Goal: Check status: Check status

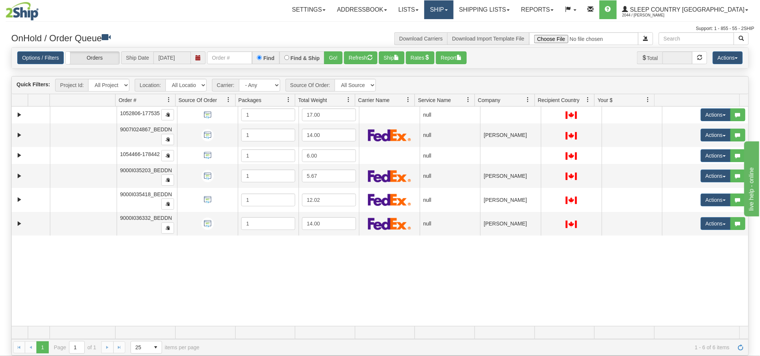
click at [453, 12] on link "Ship" at bounding box center [438, 9] width 29 height 19
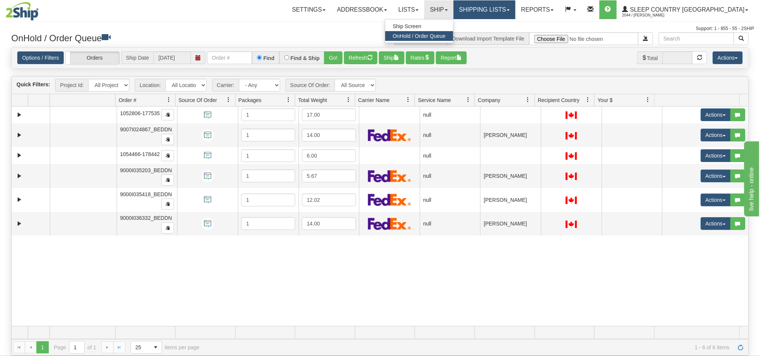
click at [514, 14] on link "Shipping lists" at bounding box center [484, 9] width 62 height 19
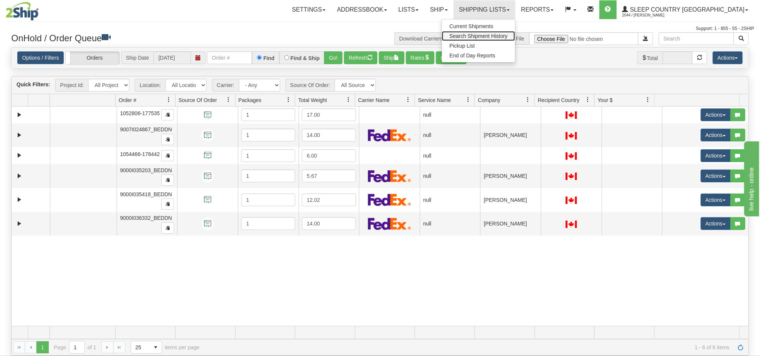
click at [507, 38] on span "Search Shipment History" at bounding box center [478, 36] width 58 height 6
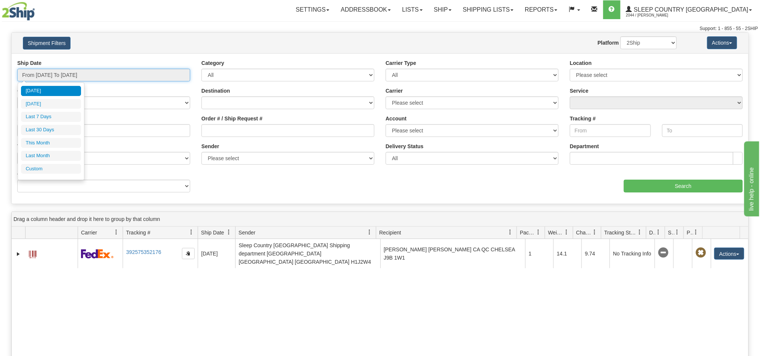
click at [59, 77] on input "From 08/27/2025 To 08/28/2025" at bounding box center [103, 75] width 173 height 13
click at [54, 118] on li "Last 7 Days" at bounding box center [51, 117] width 60 height 10
type input "From 08/22/2025 To 08/28/2025"
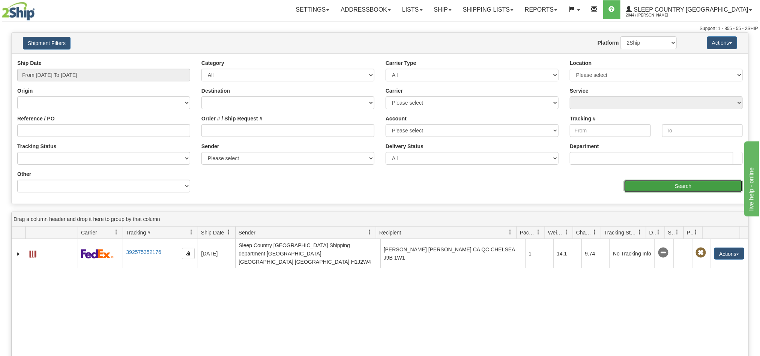
click at [653, 188] on input "Search" at bounding box center [683, 186] width 119 height 13
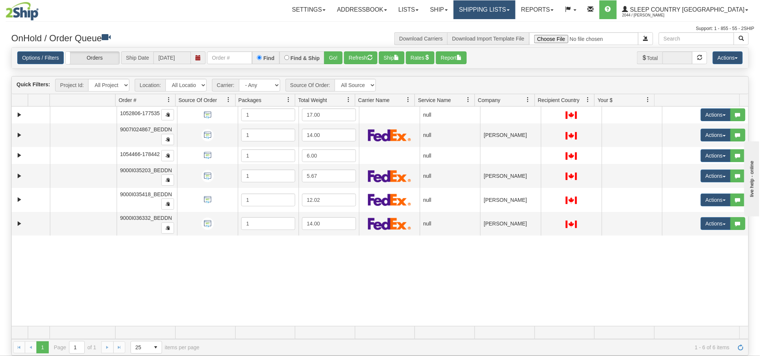
click at [512, 12] on link "Shipping lists" at bounding box center [484, 9] width 62 height 19
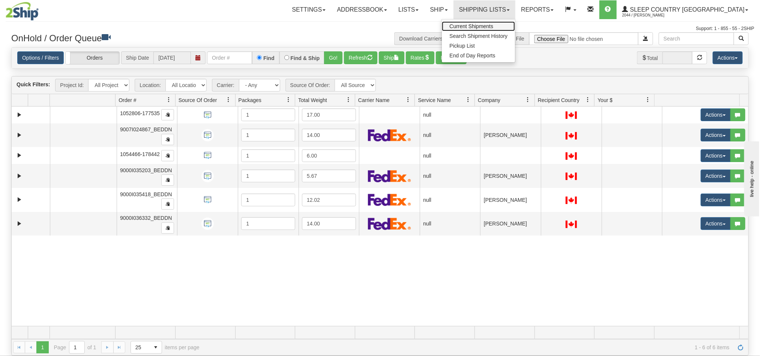
click at [493, 25] on span "Current Shipments" at bounding box center [471, 26] width 44 height 6
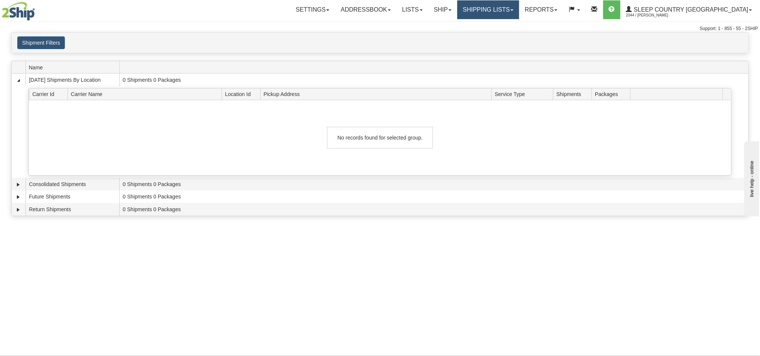
click at [519, 13] on link "Shipping lists" at bounding box center [488, 9] width 62 height 19
click at [511, 35] on span "Search Shipment History" at bounding box center [482, 36] width 58 height 6
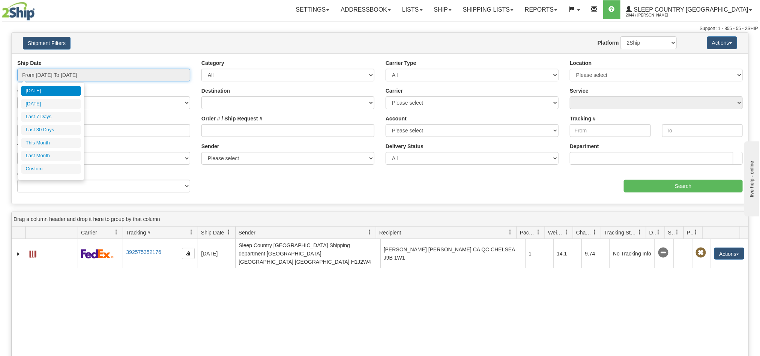
click at [85, 77] on input "From 08/27/2025 To 08/28/2025" at bounding box center [103, 75] width 173 height 13
click at [59, 128] on li "Last 30 Days" at bounding box center [51, 130] width 60 height 10
type input "From 07/30/2025 To 08/28/2025"
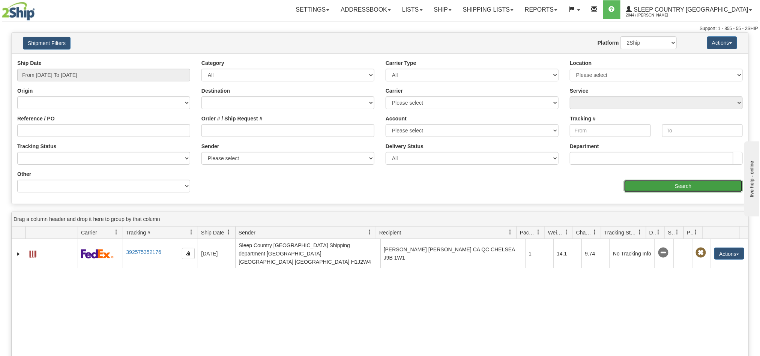
click at [681, 183] on input "Search" at bounding box center [683, 186] width 119 height 13
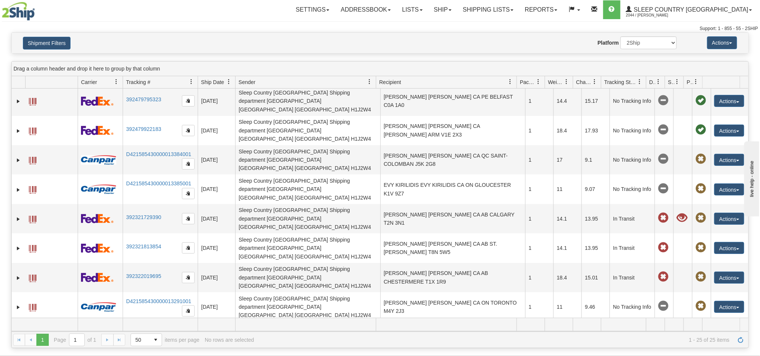
scroll to position [169, 0]
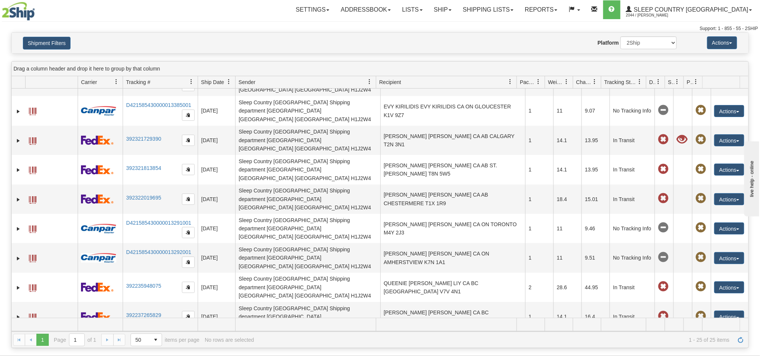
click at [510, 49] on div "Website Agent Nothing selected Client User Platform 2Ship Imported" at bounding box center [410, 42] width 544 height 13
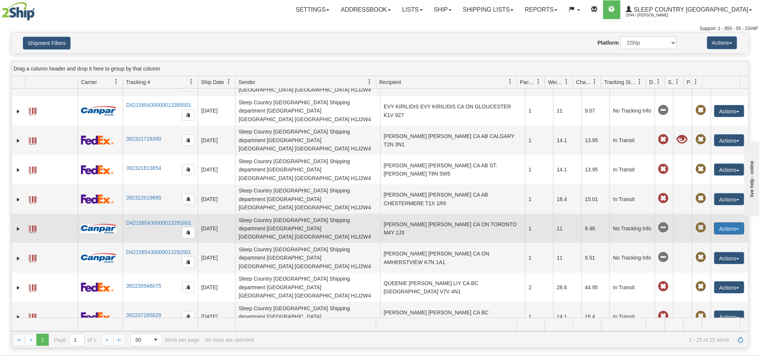
click at [722, 222] on button "Actions" at bounding box center [729, 228] width 30 height 12
click at [20, 225] on link "Expand" at bounding box center [19, 229] width 8 height 8
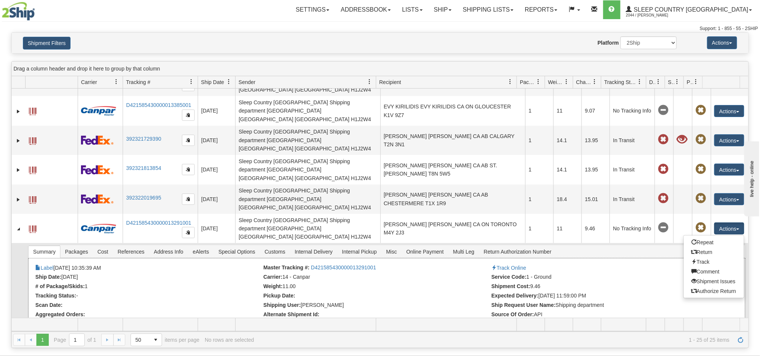
click at [651, 293] on li "Expected Delivery: 08/21/2025 11:59:00 PM" at bounding box center [604, 297] width 226 height 8
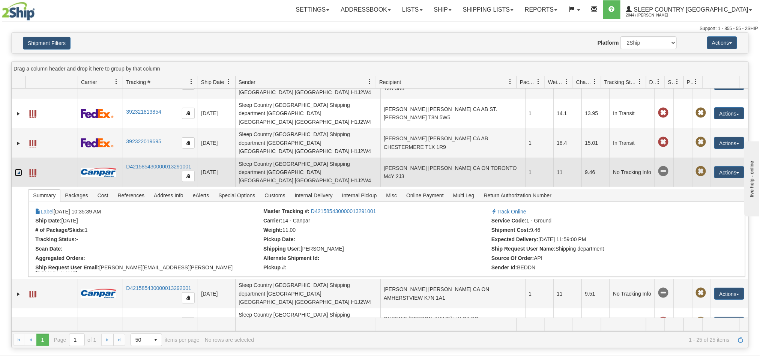
click at [18, 169] on link "Collapse" at bounding box center [19, 173] width 8 height 8
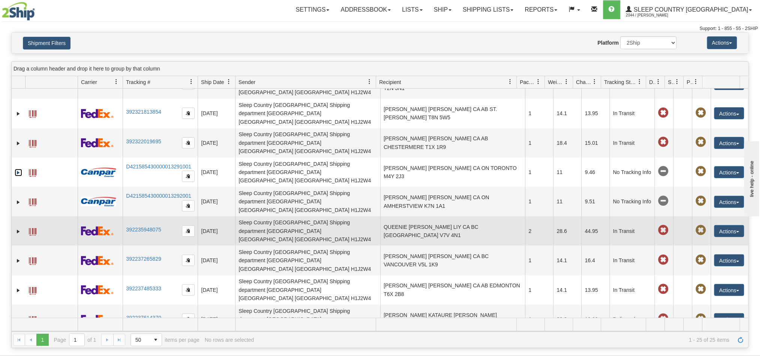
scroll to position [169, 0]
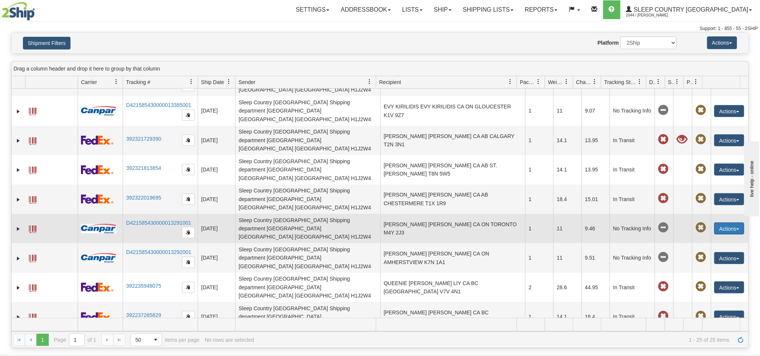
click at [731, 222] on button "Actions" at bounding box center [729, 228] width 30 height 12
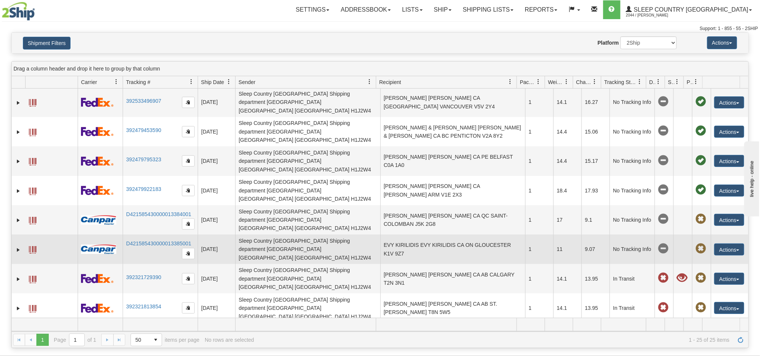
scroll to position [56, 0]
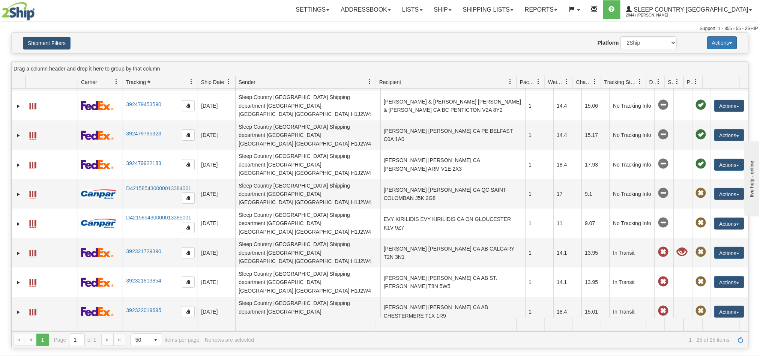
click at [730, 47] on button "Actions" at bounding box center [722, 42] width 30 height 13
click at [349, 56] on div "Please wait... × Confirm Delete Delete Cancel × Confirm Delete Yes No Cancel × …" at bounding box center [380, 189] width 760 height 315
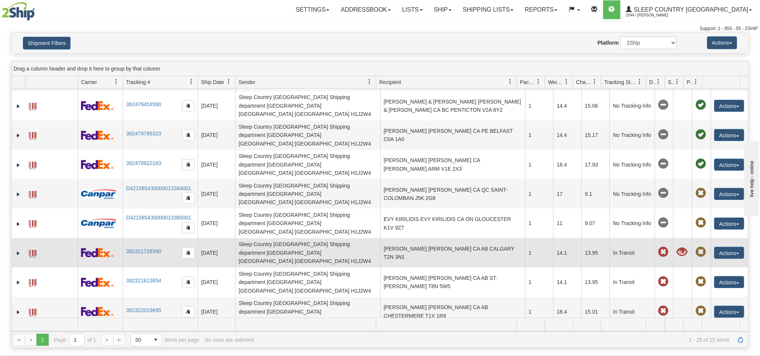
click at [677, 247] on span at bounding box center [682, 252] width 11 height 11
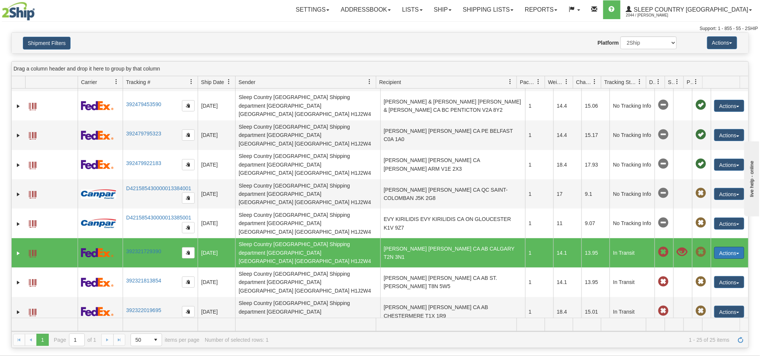
click at [721, 247] on button "Actions" at bounding box center [729, 253] width 30 height 12
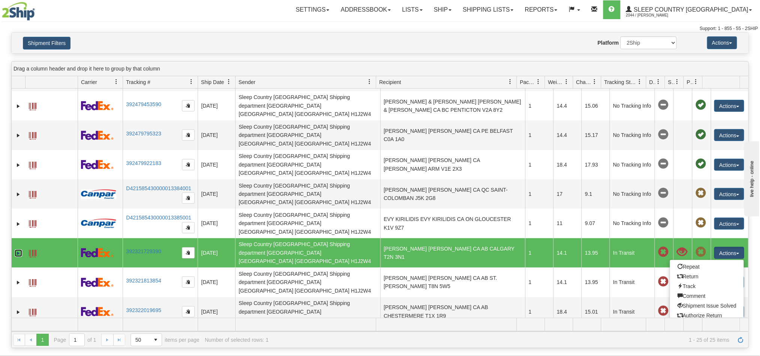
click at [18, 249] on link "Expand" at bounding box center [19, 253] width 8 height 8
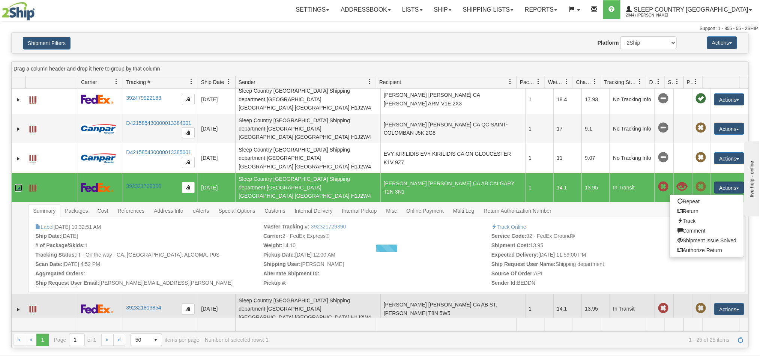
scroll to position [149, 0]
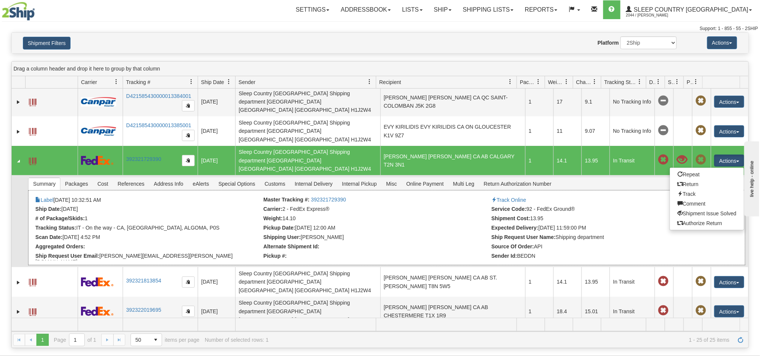
click at [419, 206] on li "Carrier: 2 - FedEx Express®" at bounding box center [376, 210] width 226 height 8
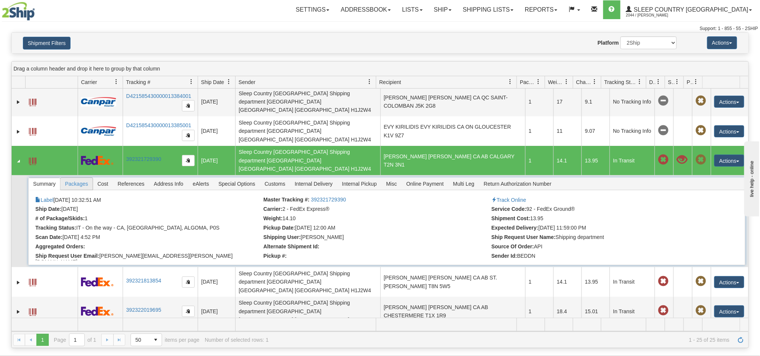
click at [74, 178] on span "Packages" at bounding box center [76, 184] width 32 height 12
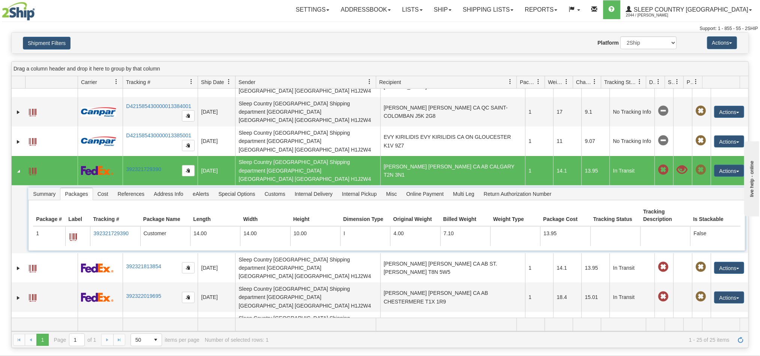
scroll to position [124, 0]
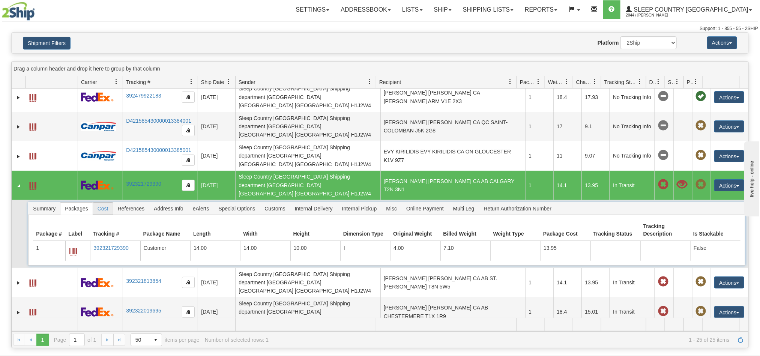
click at [105, 203] on span "Cost" at bounding box center [103, 209] width 20 height 12
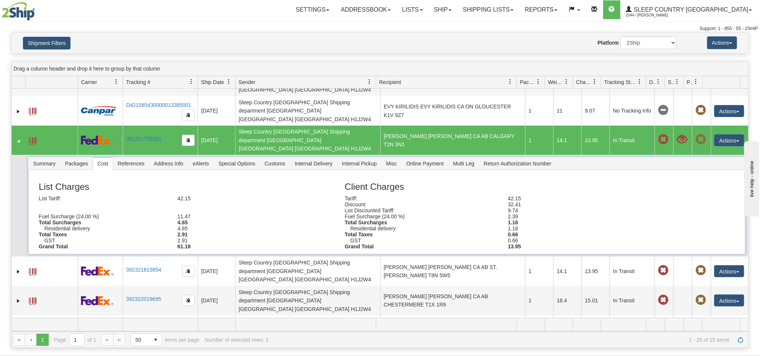
scroll to position [155, 0]
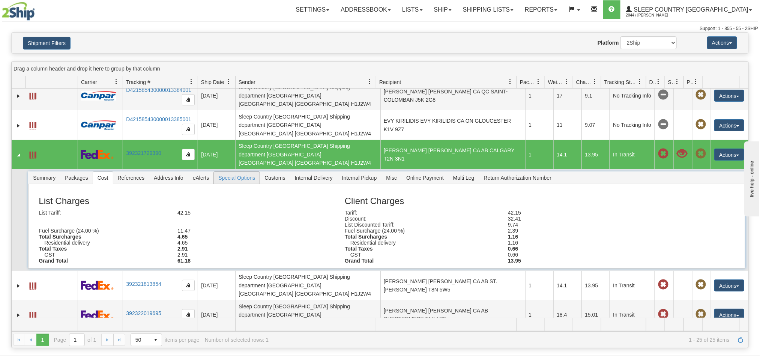
click at [228, 172] on span "Special Options" at bounding box center [237, 178] width 46 height 12
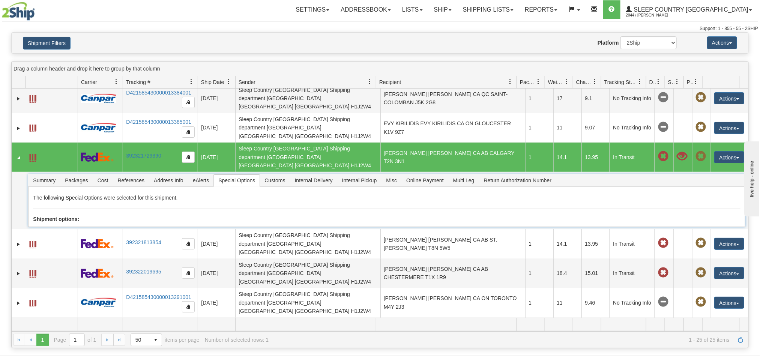
scroll to position [113, 0]
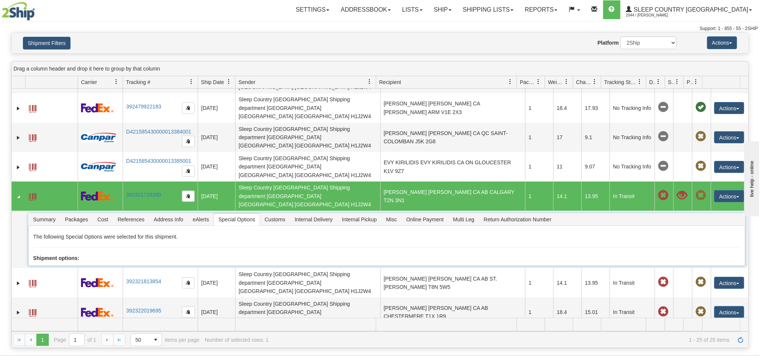
click at [677, 190] on span at bounding box center [682, 195] width 11 height 11
click at [96, 337] on img at bounding box center [98, 341] width 35 height 9
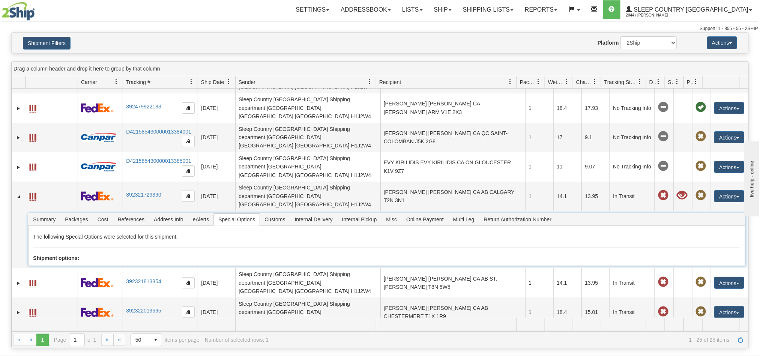
click at [33, 339] on span at bounding box center [33, 343] width 8 height 8
click at [167, 333] on link "D421585430000013291001" at bounding box center [158, 336] width 65 height 6
click at [732, 336] on button "Actions" at bounding box center [729, 342] width 30 height 12
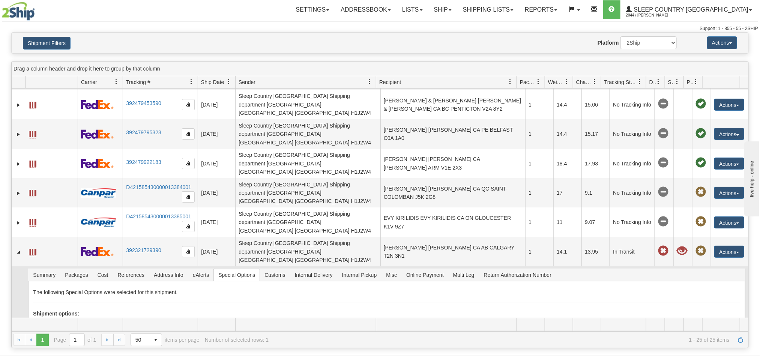
scroll to position [57, 0]
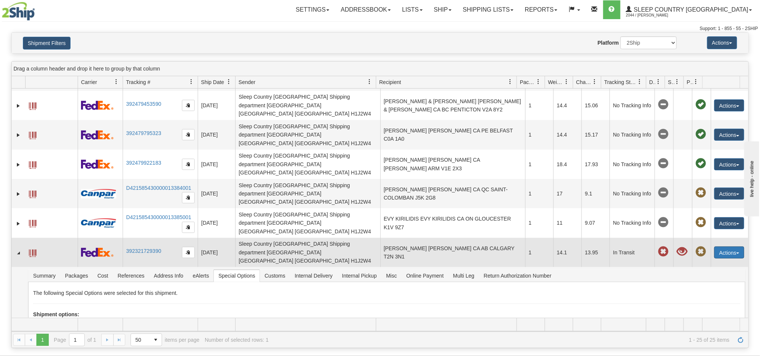
click at [729, 246] on button "Actions" at bounding box center [729, 252] width 30 height 12
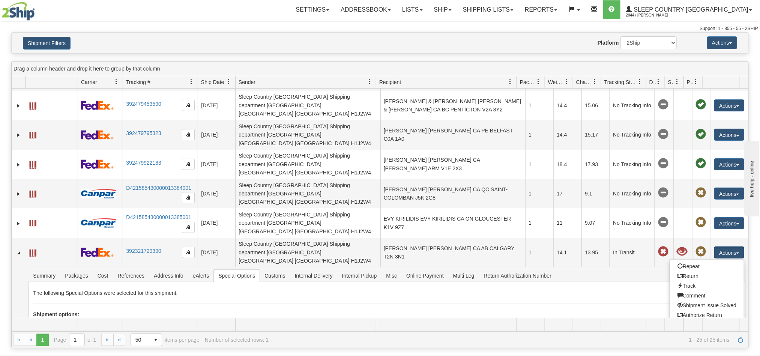
click at [760, 243] on div "Please wait... × Confirm Delete Delete Cancel × Confirm Delete Yes No Cancel × …" at bounding box center [380, 189] width 760 height 315
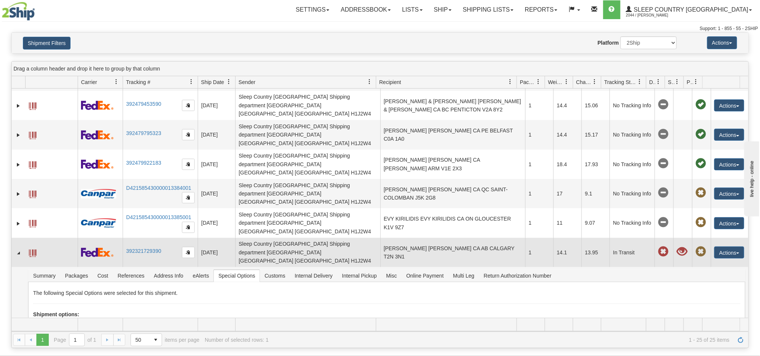
click at [12, 238] on td at bounding box center [19, 252] width 14 height 29
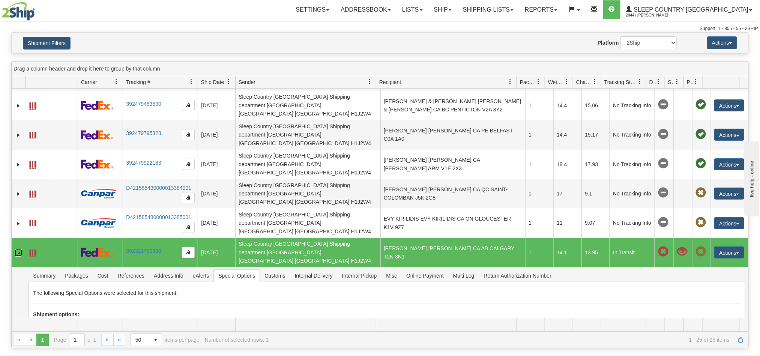
click at [16, 249] on link "Collapse" at bounding box center [19, 253] width 8 height 8
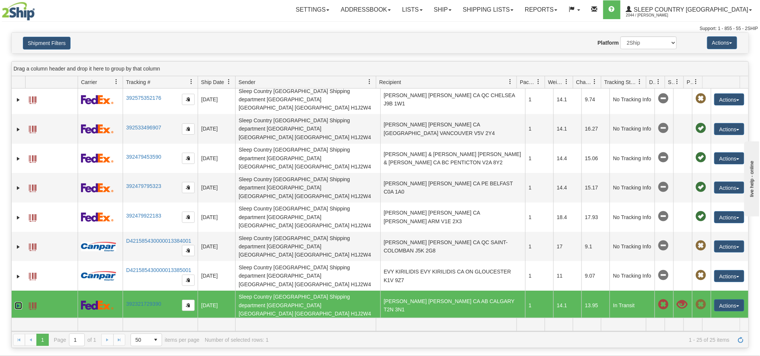
scroll to position [0, 0]
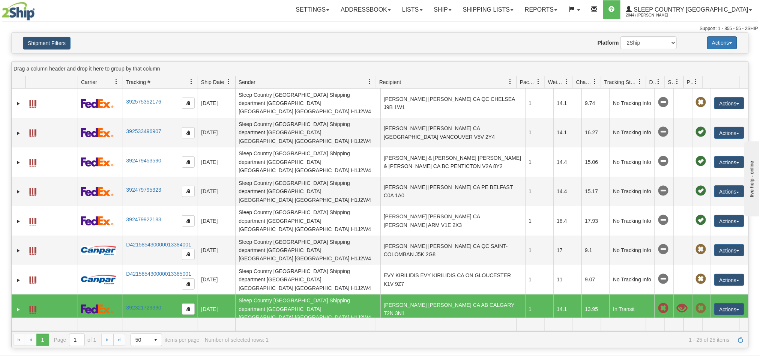
click at [730, 43] on span "button" at bounding box center [730, 43] width 3 height 2
click at [268, 27] on div "Support: 1 - 855 - 55 - 2SHIP" at bounding box center [380, 29] width 756 height 6
click at [270, 20] on nav "Toggle navigation Settings Shipping Preferences Fields Preferences New Groups" at bounding box center [446, 10] width 625 height 20
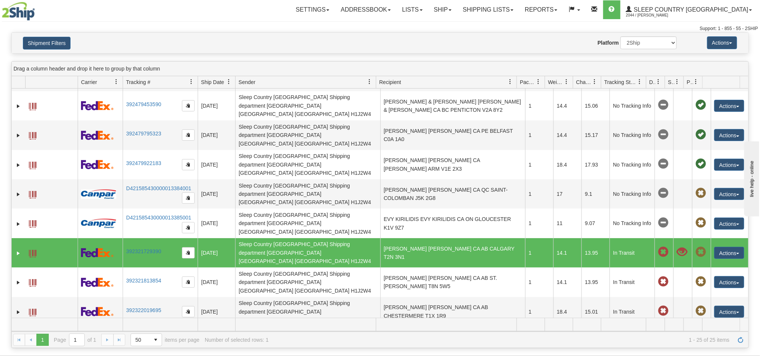
click at [726, 335] on button "Actions" at bounding box center [729, 341] width 30 height 12
click at [677, 247] on span at bounding box center [682, 252] width 11 height 11
click at [16, 249] on link "Expand" at bounding box center [19, 253] width 8 height 8
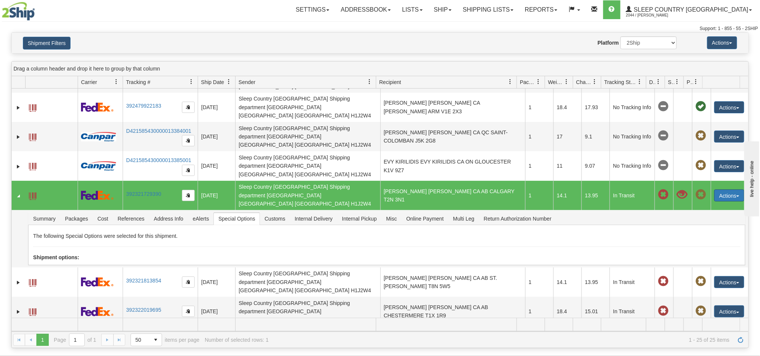
click at [730, 189] on button "Actions" at bounding box center [729, 195] width 30 height 12
click at [733, 189] on button "Actions" at bounding box center [729, 195] width 30 height 12
click at [18, 192] on link "Collapse" at bounding box center [19, 196] width 8 height 8
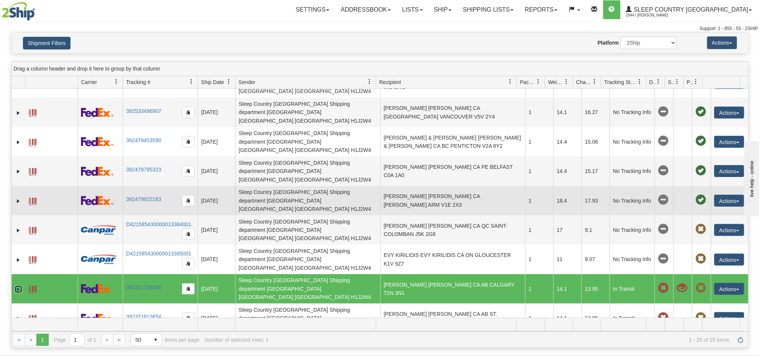
scroll to position [0, 0]
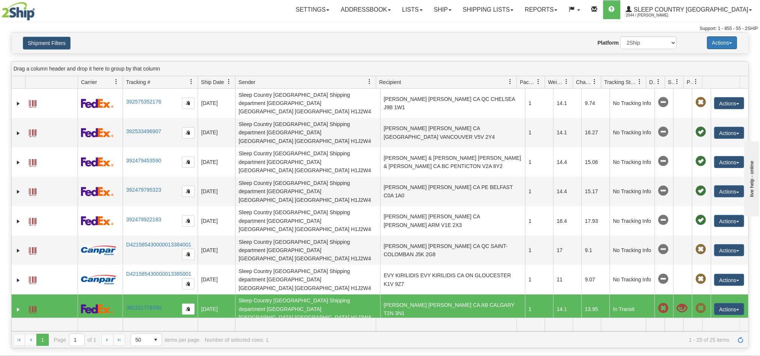
click at [727, 42] on button "Actions" at bounding box center [722, 42] width 30 height 13
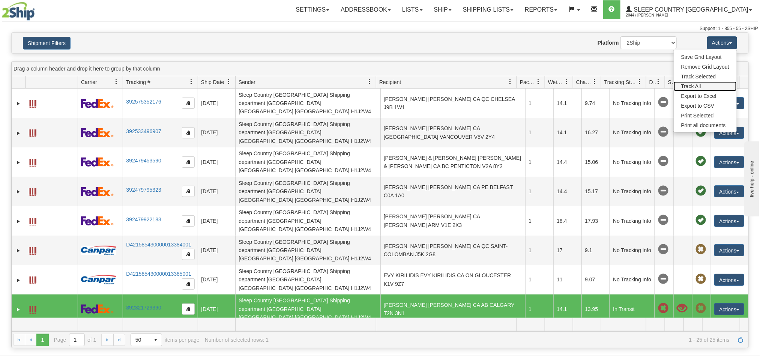
click at [706, 87] on link "Track All" at bounding box center [705, 86] width 63 height 10
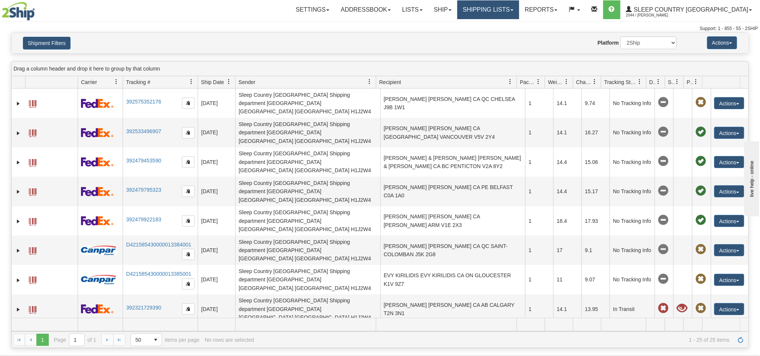
click at [519, 14] on link "Shipping lists" at bounding box center [488, 9] width 62 height 19
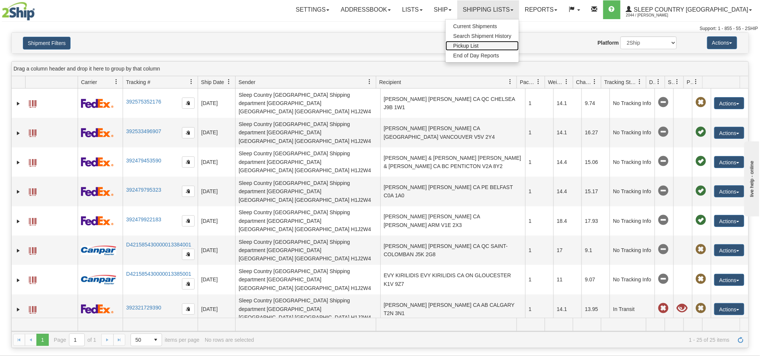
click at [479, 47] on span "Pickup List" at bounding box center [466, 46] width 26 height 6
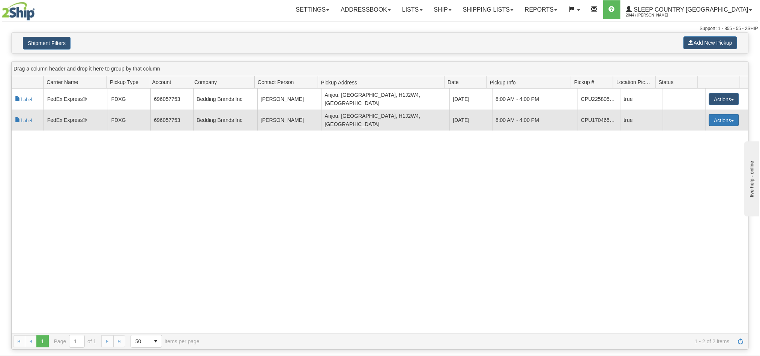
click at [728, 115] on button "Actions" at bounding box center [724, 120] width 30 height 12
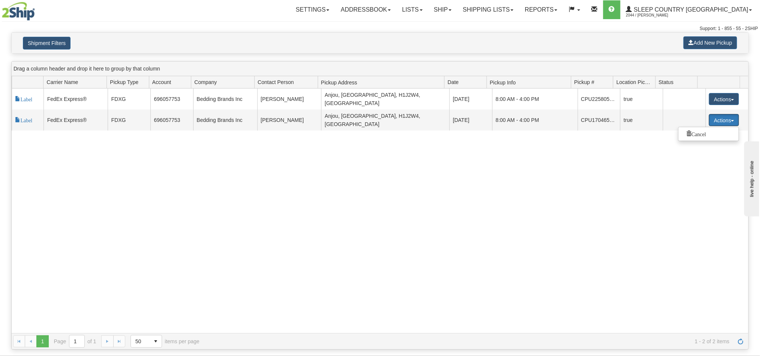
drag, startPoint x: 728, startPoint y: 115, endPoint x: 727, endPoint y: 66, distance: 49.5
click at [727, 66] on div "Drag a column header and drop it here to group by that column Id Carrier Id Car…" at bounding box center [379, 205] width 737 height 288
click at [457, 14] on link "Ship" at bounding box center [442, 9] width 29 height 19
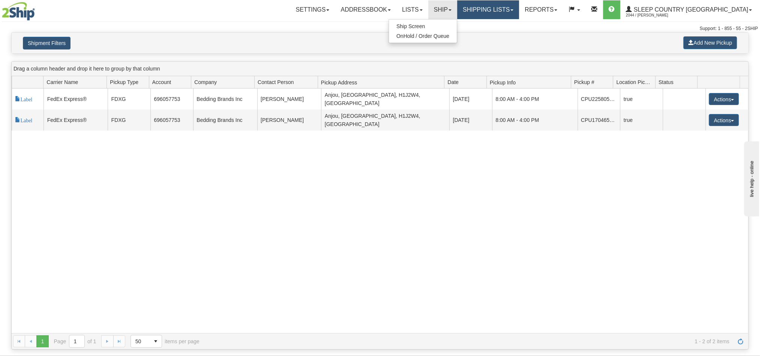
click at [519, 13] on link "Shipping lists" at bounding box center [488, 9] width 62 height 19
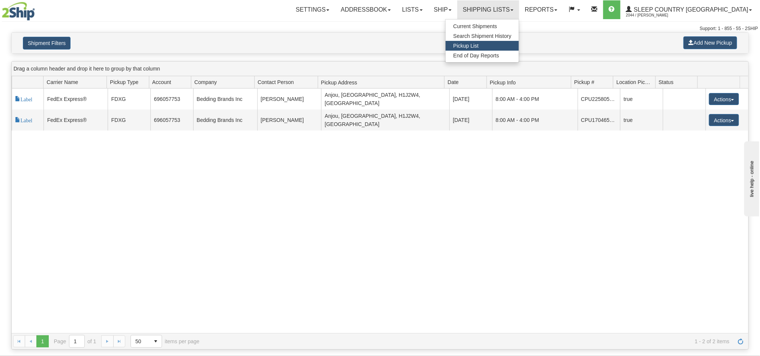
drag, startPoint x: 389, startPoint y: 43, endPoint x: 404, endPoint y: 38, distance: 16.0
click at [389, 43] on div "Shipment Filters Add New Pickup" at bounding box center [380, 43] width 737 height 21
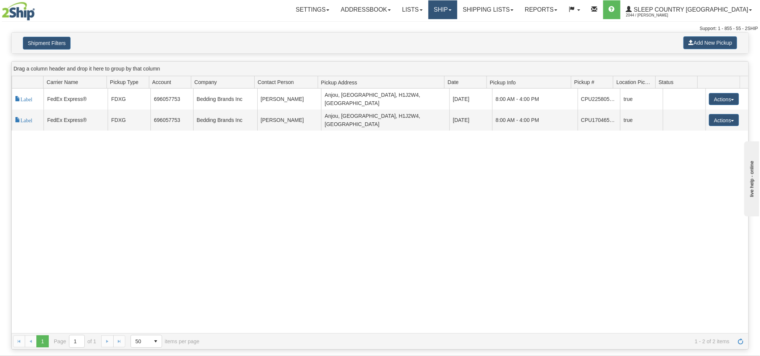
click at [457, 14] on link "Ship" at bounding box center [442, 9] width 29 height 19
